Goal: Leave review/rating

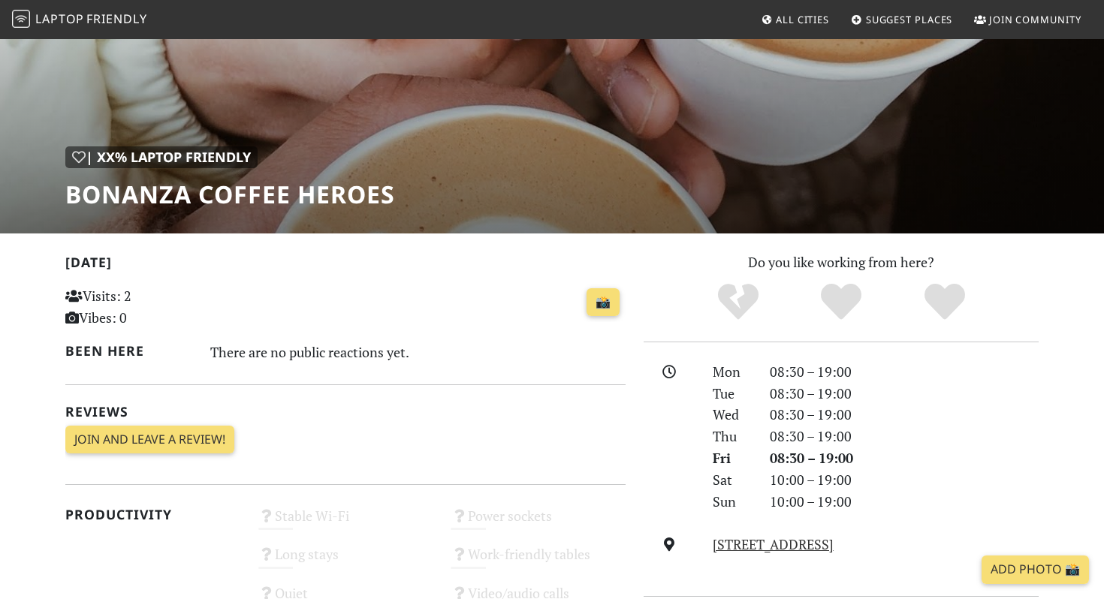
scroll to position [189, 0]
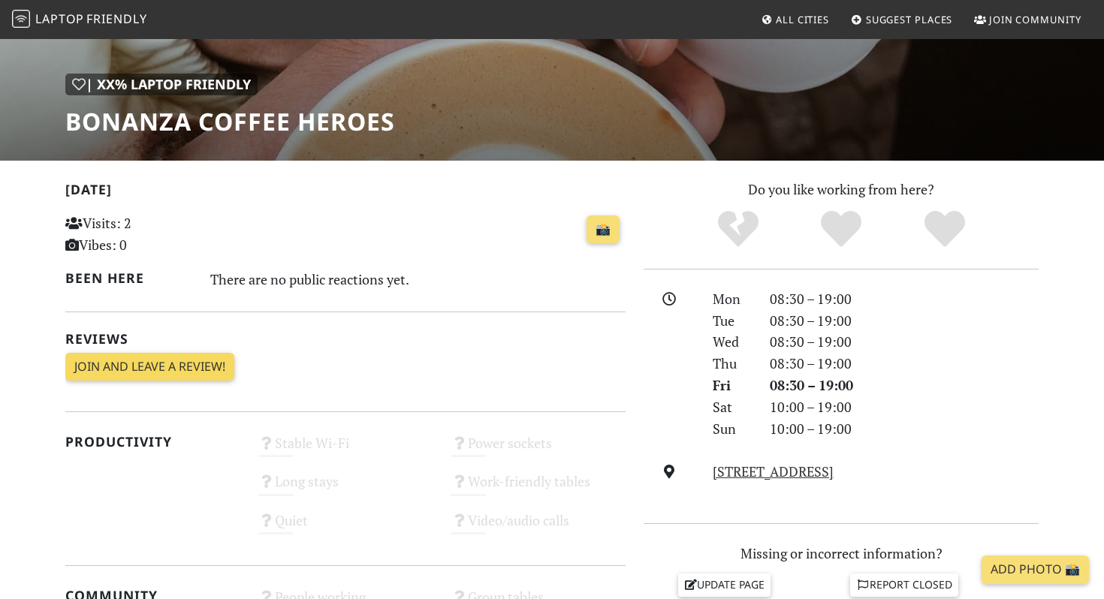
click at [146, 372] on link "Join and leave a review!" at bounding box center [149, 367] width 169 height 29
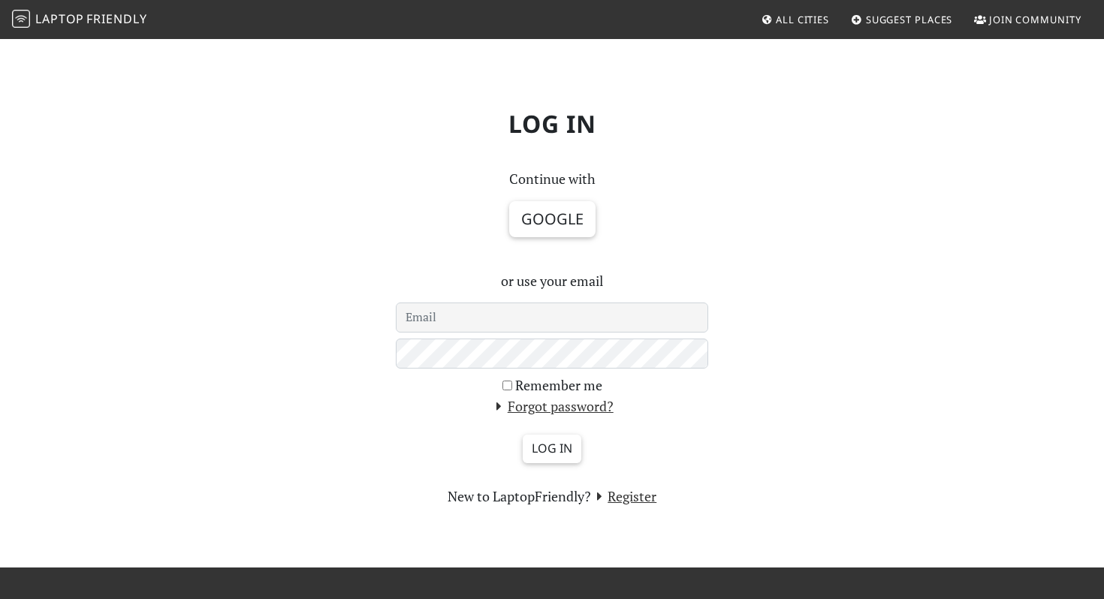
click at [454, 311] on input "email" at bounding box center [552, 318] width 312 height 30
click at [541, 225] on button "Google" at bounding box center [552, 219] width 86 height 36
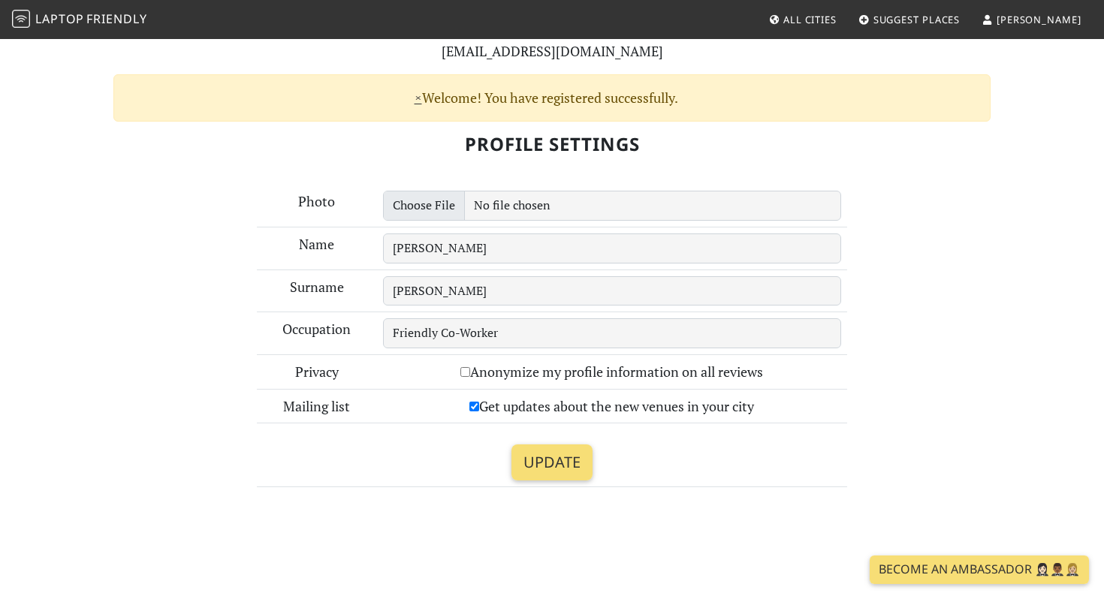
scroll to position [151, 0]
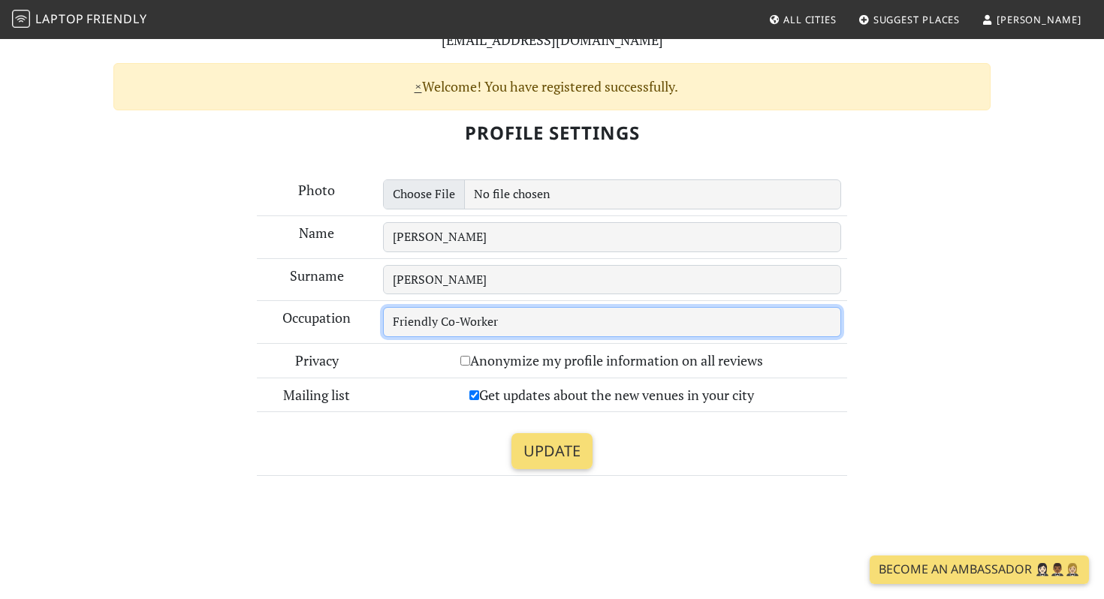
click at [513, 322] on input "Friendly Co-Worker" at bounding box center [612, 322] width 459 height 30
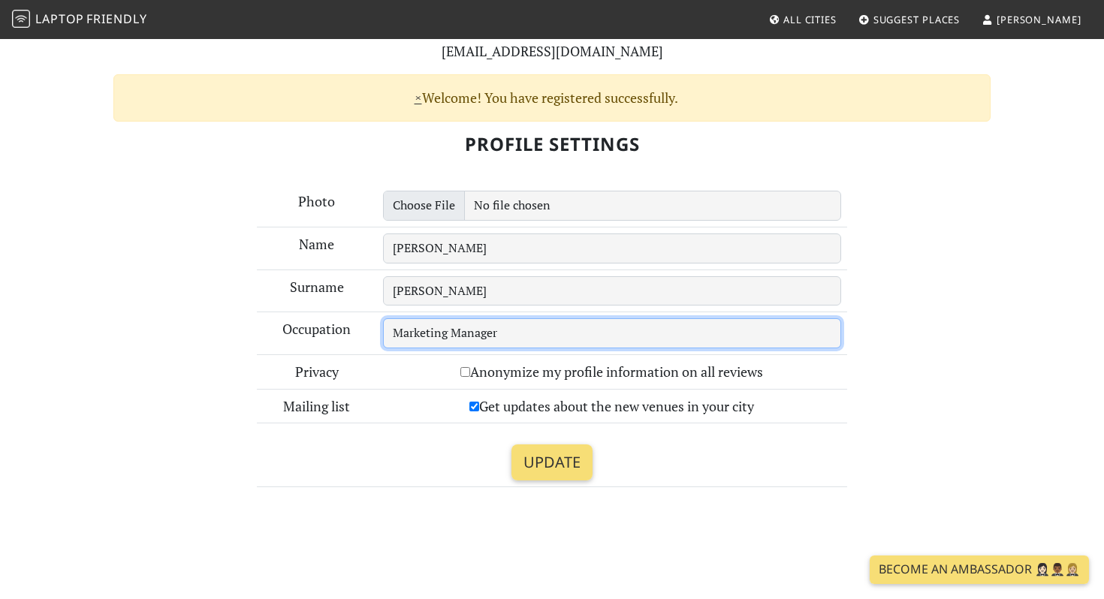
scroll to position [157, 0]
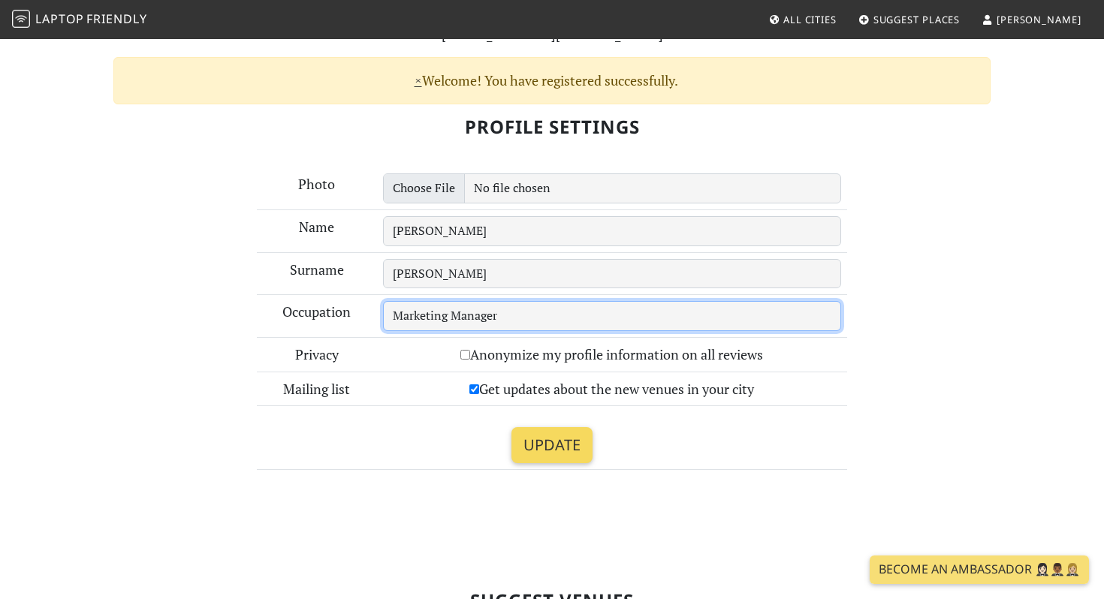
type input "Marketing Manager"
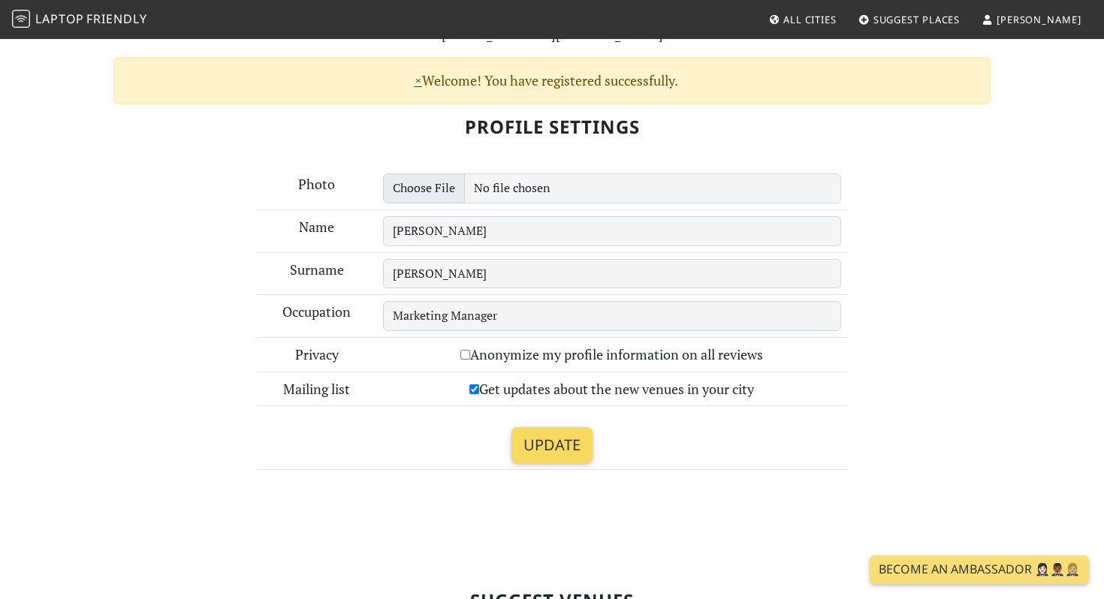
click at [555, 451] on input "Update" at bounding box center [551, 445] width 81 height 36
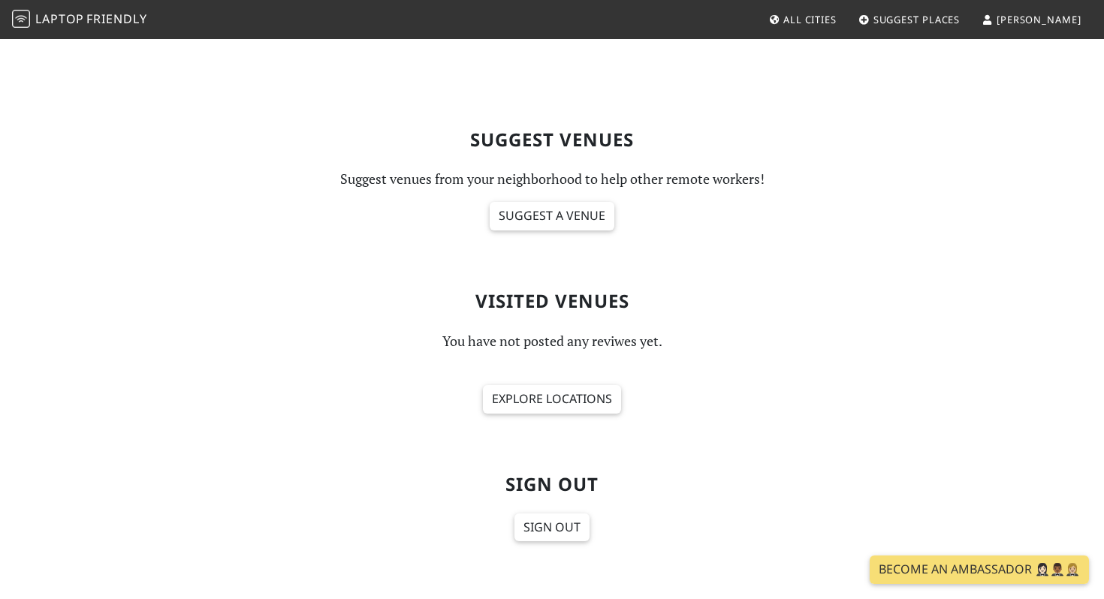
scroll to position [630, 0]
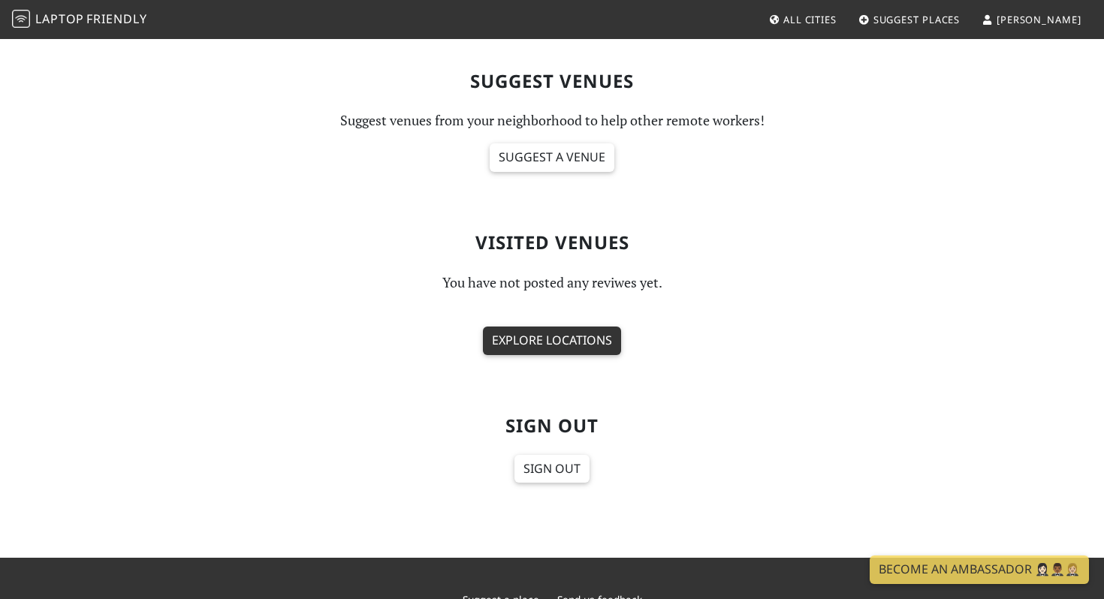
click at [557, 345] on link "Explore locations" at bounding box center [552, 341] width 138 height 29
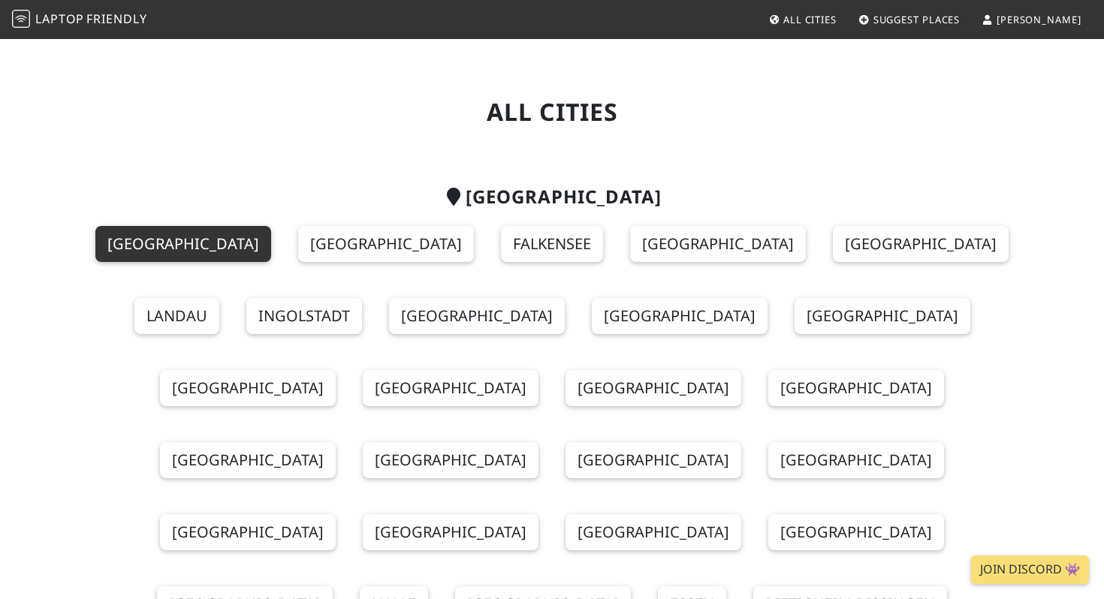
click at [193, 242] on link "Berlin" at bounding box center [183, 244] width 176 height 36
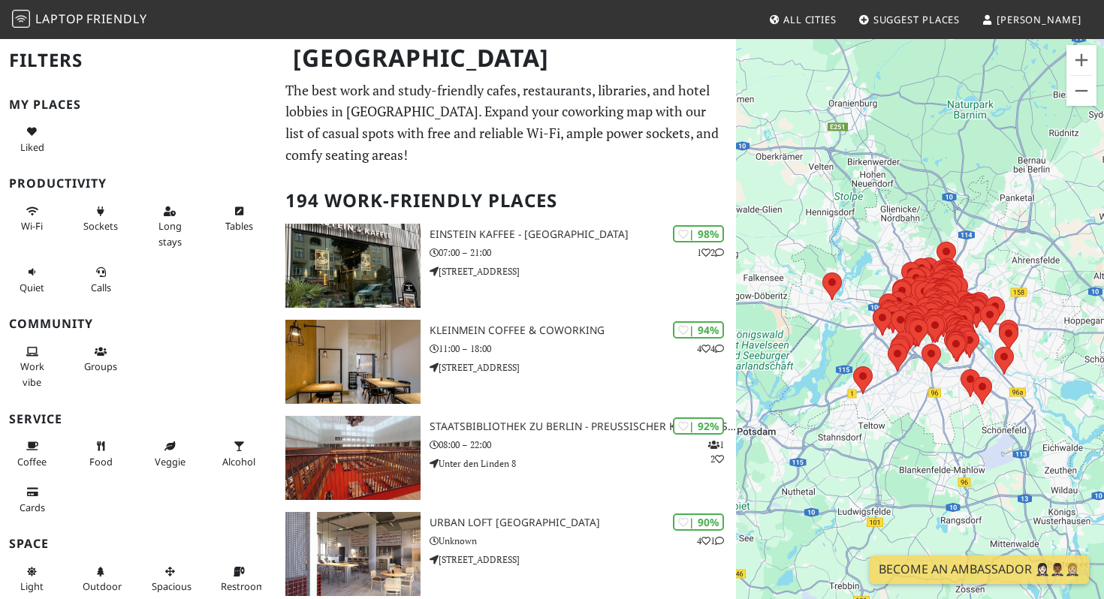
click at [1020, 273] on div at bounding box center [920, 337] width 368 height 599
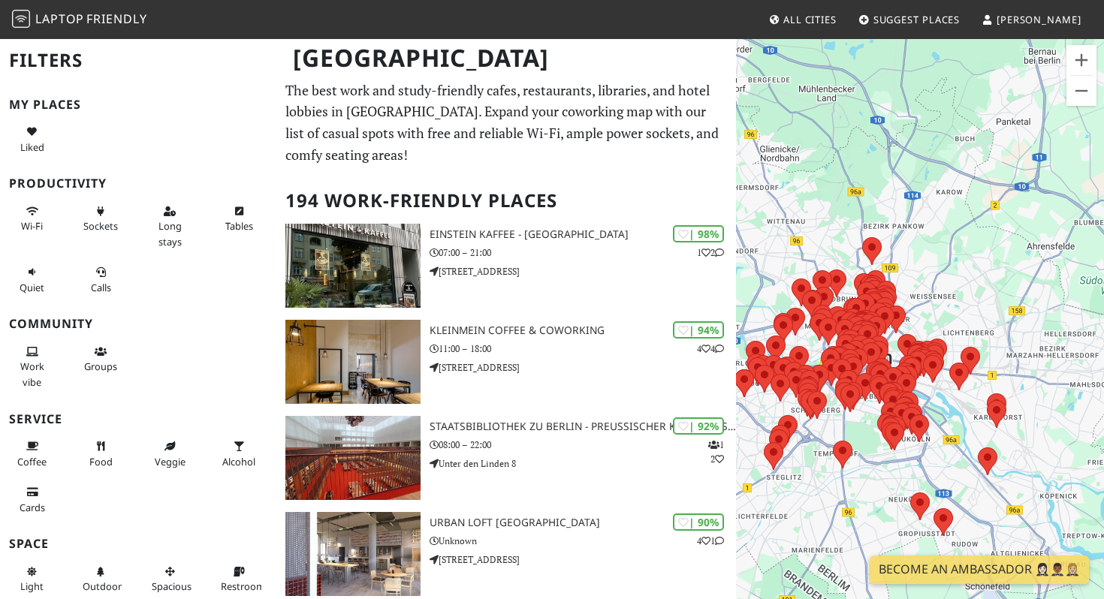
click at [965, 303] on div at bounding box center [920, 337] width 368 height 599
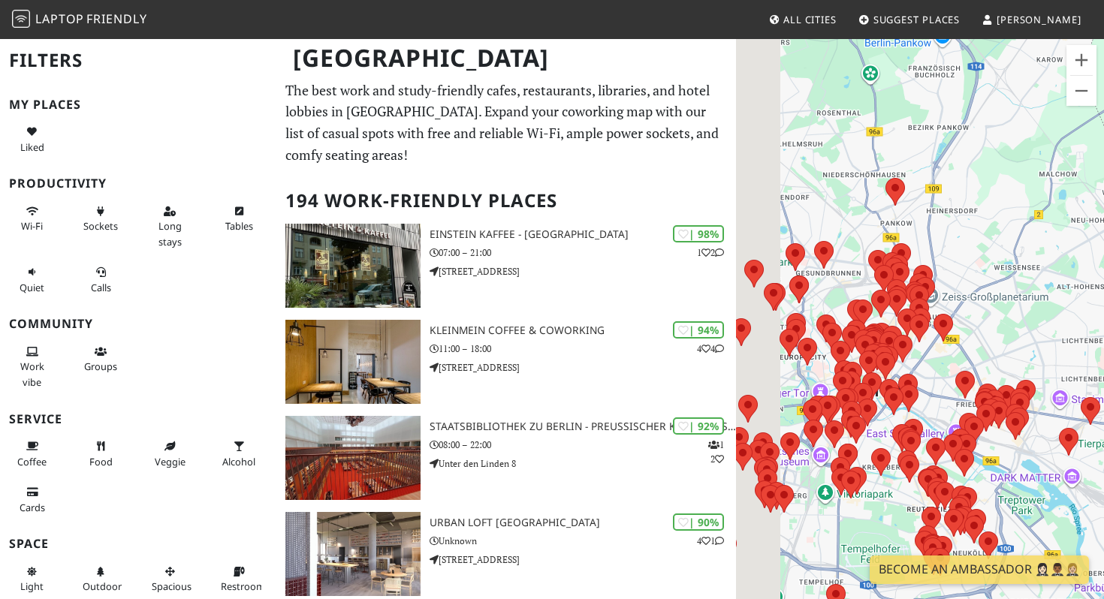
drag, startPoint x: 835, startPoint y: 321, endPoint x: 1060, endPoint y: 297, distance: 225.7
click at [1060, 297] on div at bounding box center [920, 337] width 368 height 599
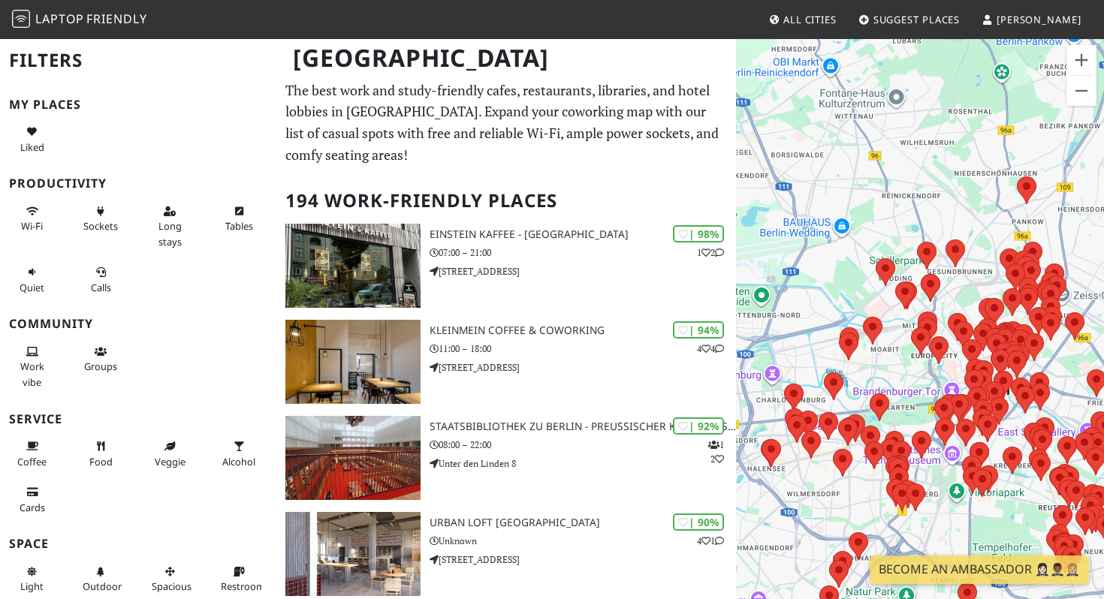
click at [975, 280] on div at bounding box center [920, 337] width 368 height 599
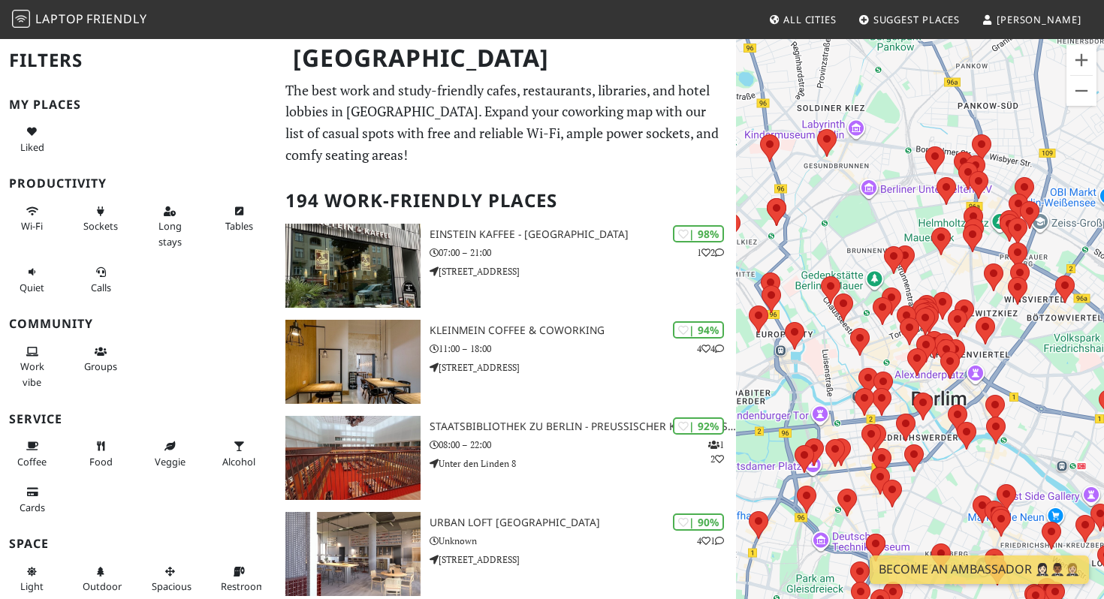
drag, startPoint x: 1033, startPoint y: 367, endPoint x: 920, endPoint y: 267, distance: 151.1
click at [920, 267] on div at bounding box center [920, 337] width 368 height 599
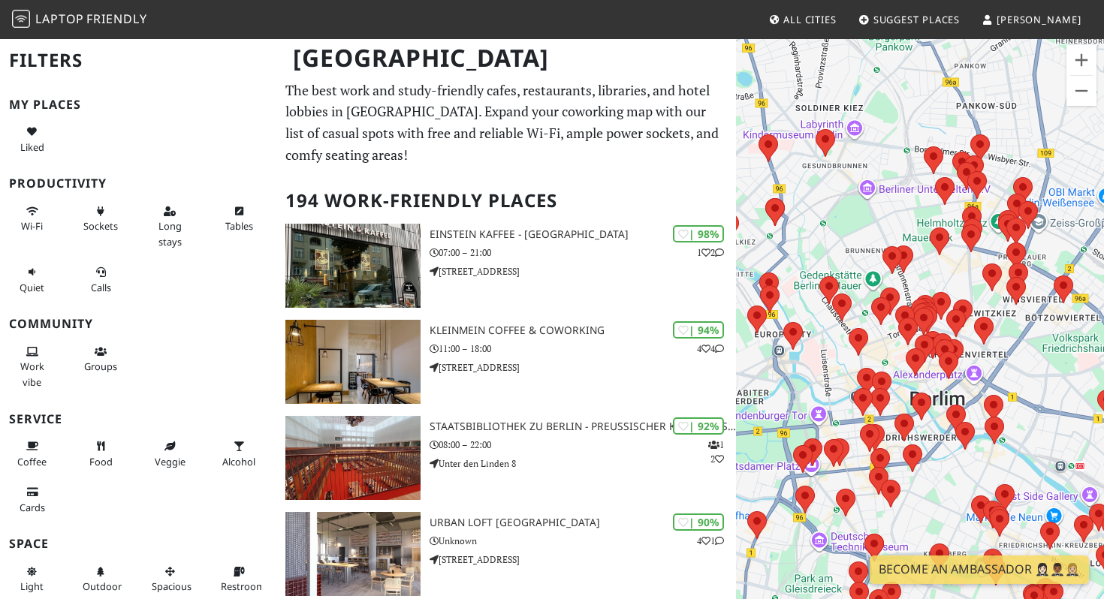
click at [926, 280] on div at bounding box center [920, 337] width 368 height 599
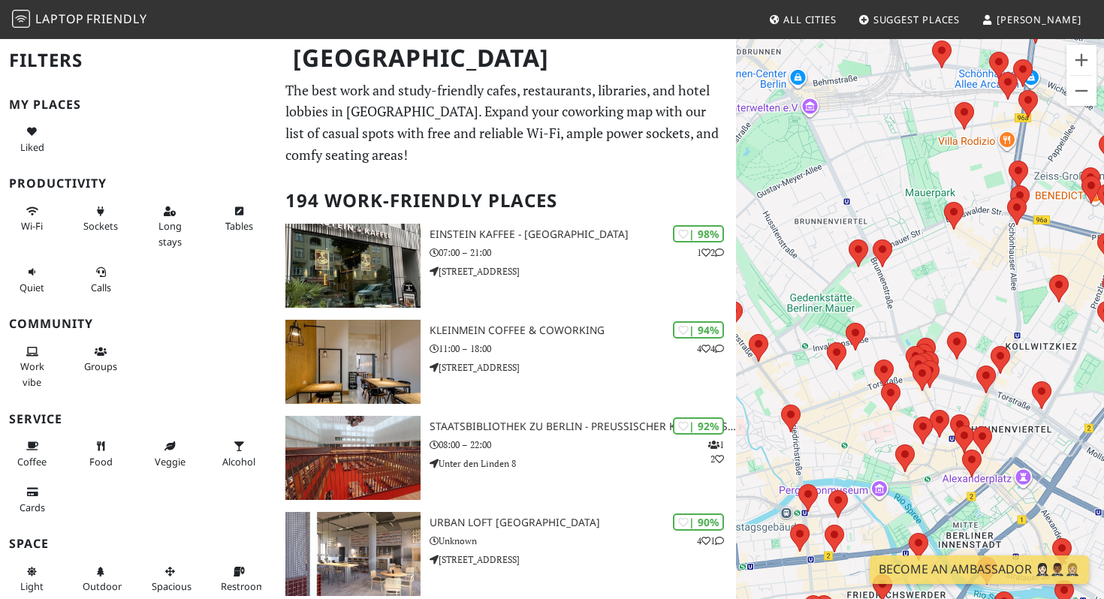
click at [926, 280] on div at bounding box center [920, 337] width 368 height 599
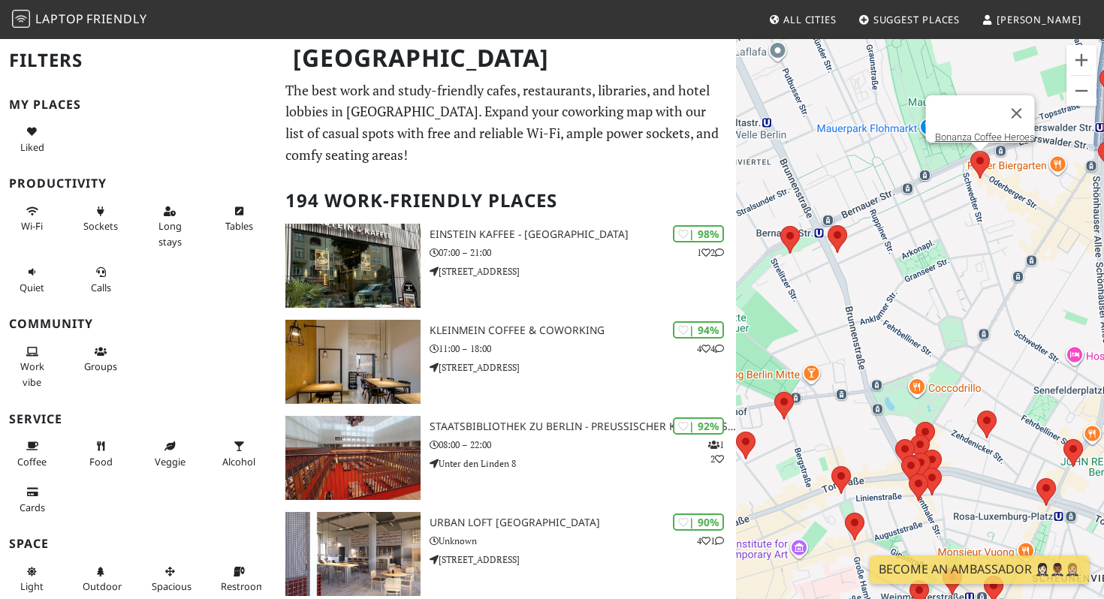
click at [970, 151] on area at bounding box center [970, 151] width 0 height 0
click at [971, 131] on link "Bonanza Coffee Heroes" at bounding box center [985, 136] width 100 height 11
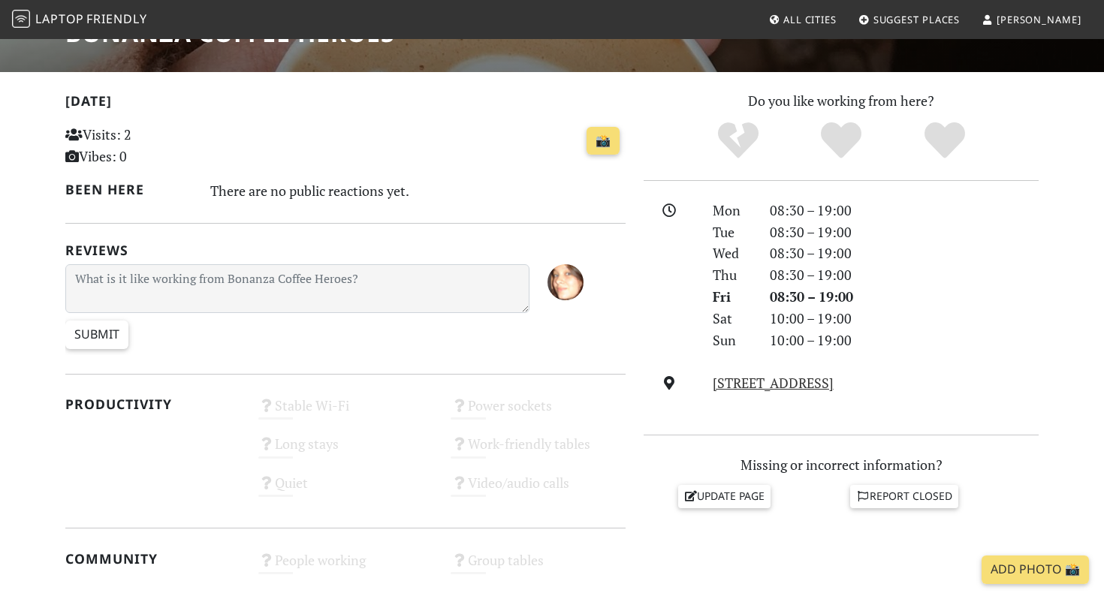
scroll to position [281, 0]
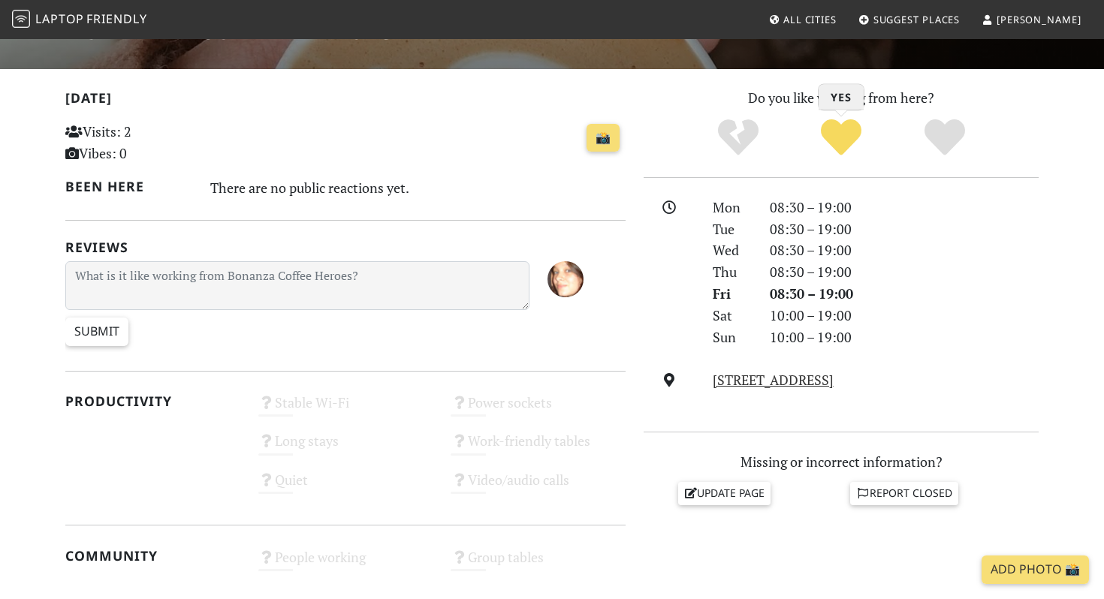
click at [823, 143] on icon "Yes" at bounding box center [841, 137] width 41 height 41
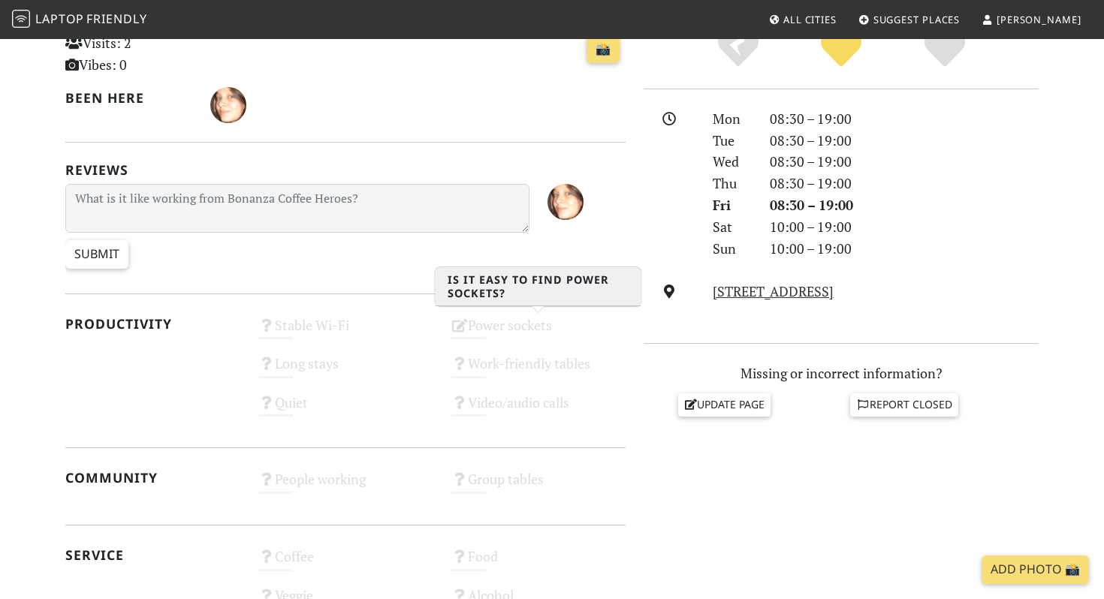
scroll to position [396, 0]
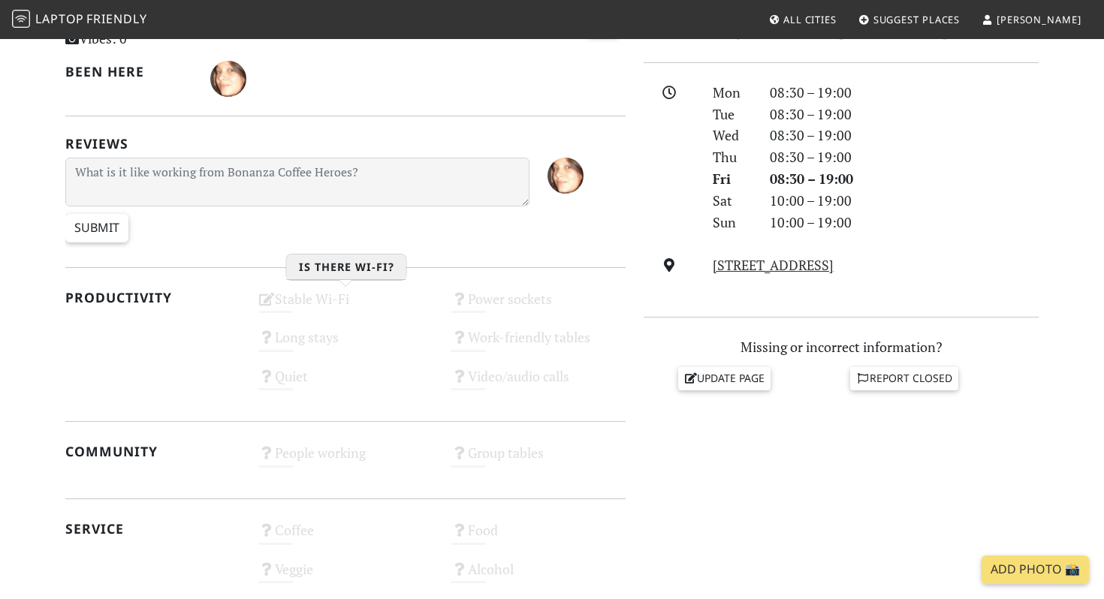
click at [347, 299] on div "Stable Wi-Fi Unknown" at bounding box center [345, 306] width 193 height 38
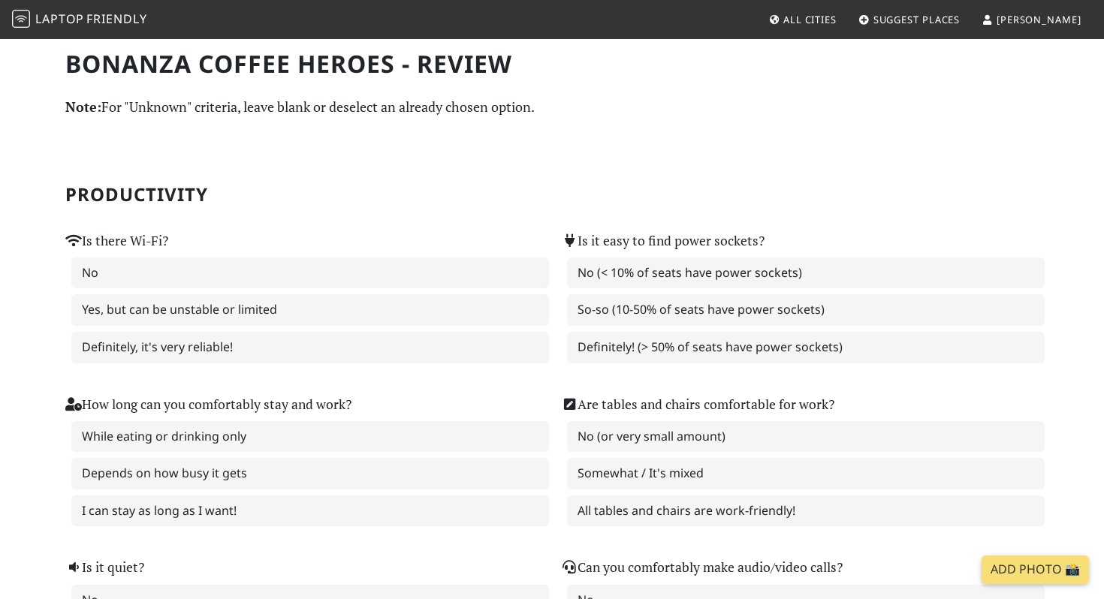
click at [523, 189] on h2 "Productivity" at bounding box center [551, 195] width 973 height 22
